Goal: Task Accomplishment & Management: Use online tool/utility

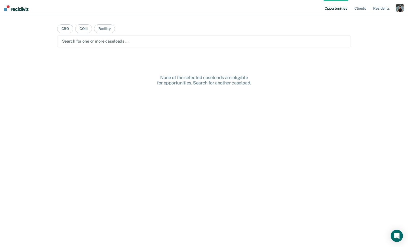
click at [401, 6] on div "button" at bounding box center [399, 8] width 8 height 8
click at [373, 18] on div "Profile How it works Log Out" at bounding box center [379, 26] width 49 height 25
click at [367, 21] on link "Profile" at bounding box center [379, 21] width 41 height 4
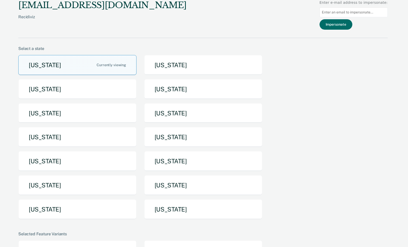
click at [363, 16] on input at bounding box center [353, 12] width 68 height 10
paste input "brownb19@michigan.gov"
type input "brownb19@michigan.gov"
click at [354, 32] on div "krysty.shen@recidiviz.org Recidiviz Enter e-mail address to impersonate: brownb…" at bounding box center [202, 19] width 369 height 38
click at [351, 26] on button "Impersonate" at bounding box center [335, 24] width 33 height 10
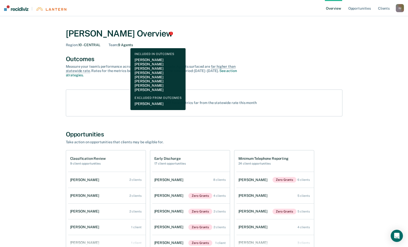
click at [126, 44] on div "Team : 9 Agents" at bounding box center [120, 45] width 24 height 4
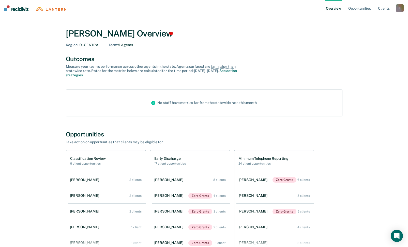
click at [401, 9] on div "I U" at bounding box center [399, 8] width 8 height 8
click at [375, 25] on link "How it works" at bounding box center [379, 27] width 41 height 4
click at [368, 20] on link "Profile" at bounding box center [379, 20] width 41 height 4
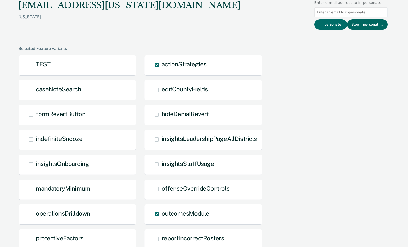
click at [359, 25] on button "Stop Impersonating" at bounding box center [367, 24] width 40 height 10
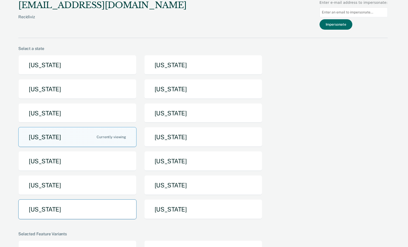
click at [70, 206] on button "[US_STATE]" at bounding box center [77, 210] width 118 height 20
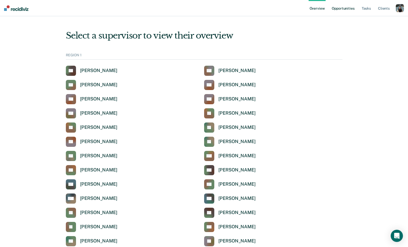
click at [343, 9] on link "Opportunities" at bounding box center [342, 8] width 25 height 16
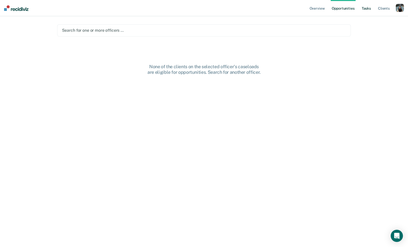
click at [368, 6] on link "Tasks" at bounding box center [365, 8] width 11 height 16
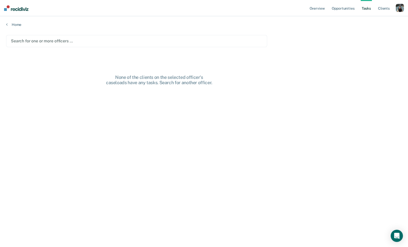
click at [184, 44] on div "Search for one or more officers …" at bounding box center [136, 41] width 261 height 12
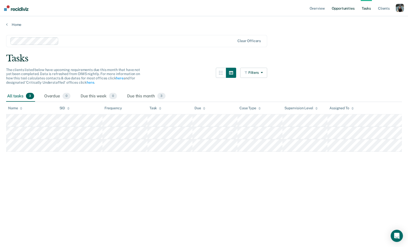
click at [340, 8] on link "Opportunities" at bounding box center [342, 8] width 25 height 16
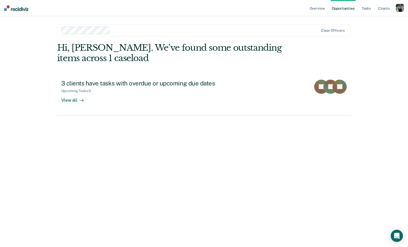
click at [164, 34] on div at bounding box center [190, 31] width 258 height 8
click at [200, 20] on main "option [PERSON_NAME], selected. Clear officers Hi, [PERSON_NAME]. We’ve found s…" at bounding box center [204, 125] width 306 height 219
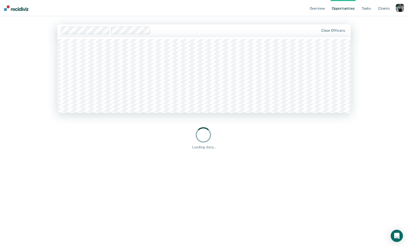
click at [198, 25] on div "Clear officers" at bounding box center [204, 30] width 294 height 12
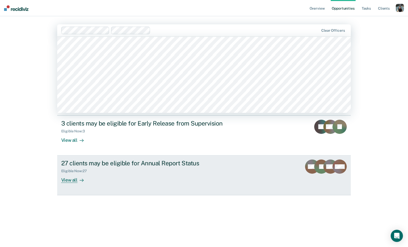
scroll to position [946, 0]
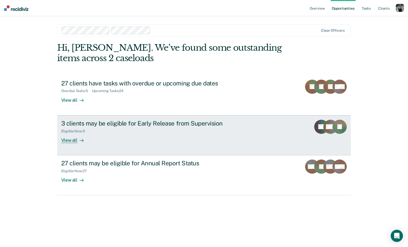
click at [137, 138] on div "3 clients may be eligible for Early Release from Supervision Eligible Now : 3 V…" at bounding box center [156, 131] width 190 height 23
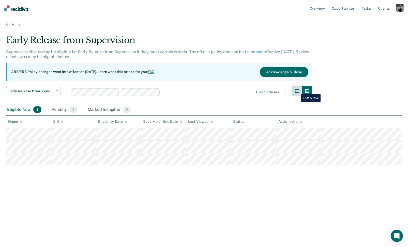
click at [297, 90] on icon "button" at bounding box center [297, 91] width 4 height 4
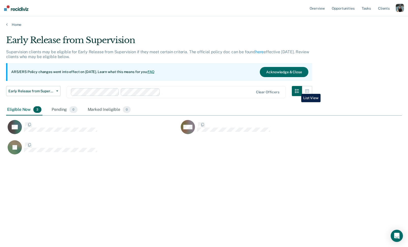
scroll to position [174, 395]
click at [306, 90] on icon "button" at bounding box center [307, 91] width 4 height 4
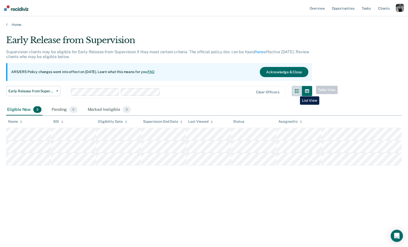
click at [296, 93] on icon "button" at bounding box center [297, 91] width 4 height 4
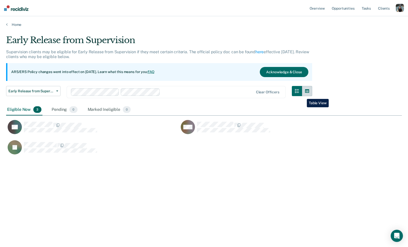
click at [303, 95] on button "button" at bounding box center [307, 91] width 10 height 10
